Goal: Find contact information: Find contact information

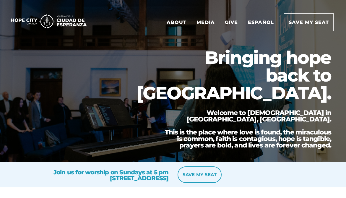
scroll to position [1234, 0]
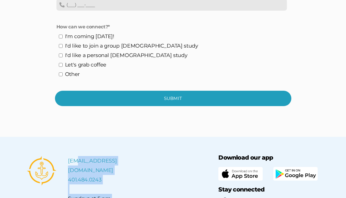
drag, startPoint x: 133, startPoint y: 71, endPoint x: 73, endPoint y: 72, distance: 59.9
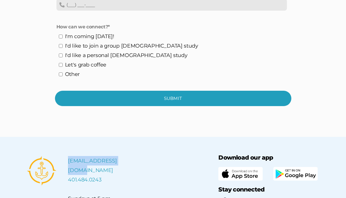
drag, startPoint x: 125, startPoint y: 70, endPoint x: 68, endPoint y: 68, distance: 56.7
copy link "[EMAIL_ADDRESS][DOMAIN_NAME]"
drag, startPoint x: 280, startPoint y: 179, endPoint x: 237, endPoint y: 179, distance: 43.1
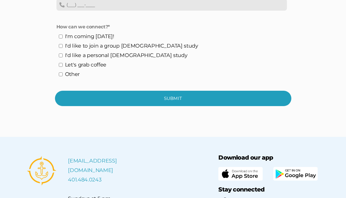
copy div "Hope City Church"
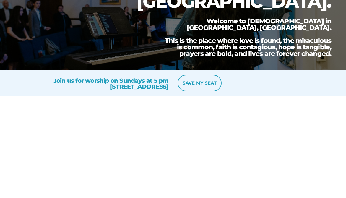
scroll to position [0, 0]
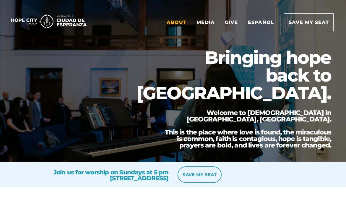
click at [177, 21] on link "About" at bounding box center [176, 22] width 29 height 17
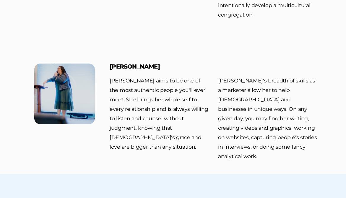
scroll to position [289, 0]
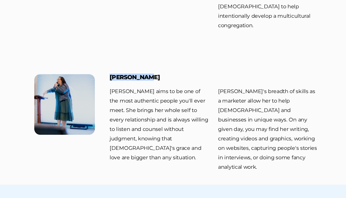
drag, startPoint x: 149, startPoint y: 57, endPoint x: 101, endPoint y: 58, distance: 47.6
click at [101, 73] on div "[PERSON_NAME] [PERSON_NAME] aims to be one of the most authentic people you'll …" at bounding box center [172, 124] width 325 height 103
copy h3 "[PERSON_NAME]"
